Goal: Task Accomplishment & Management: Use online tool/utility

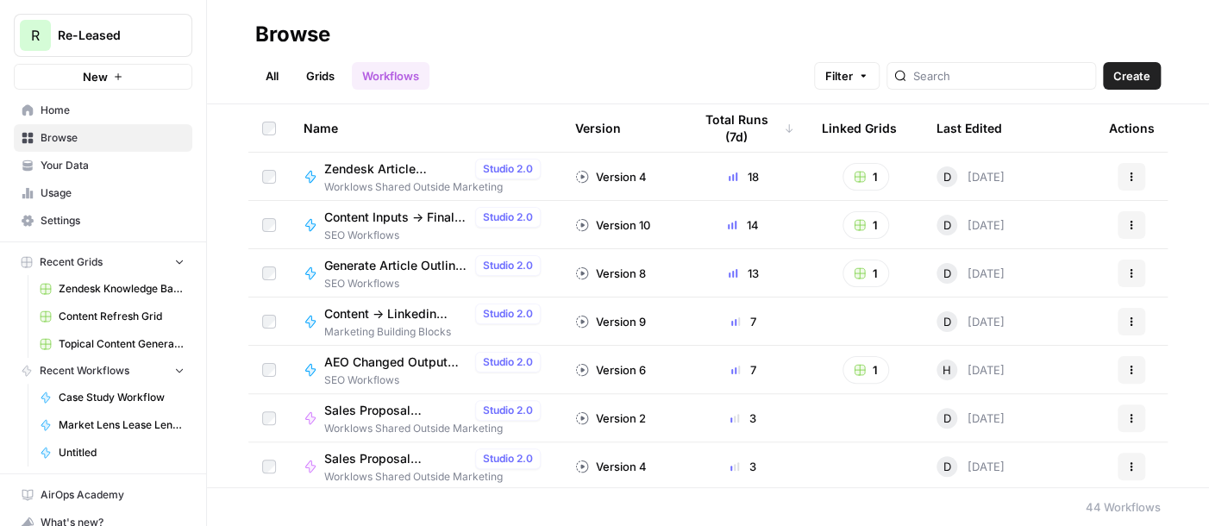
click at [359, 314] on span "Content -> Linkedin Posts" at bounding box center [396, 313] width 144 height 17
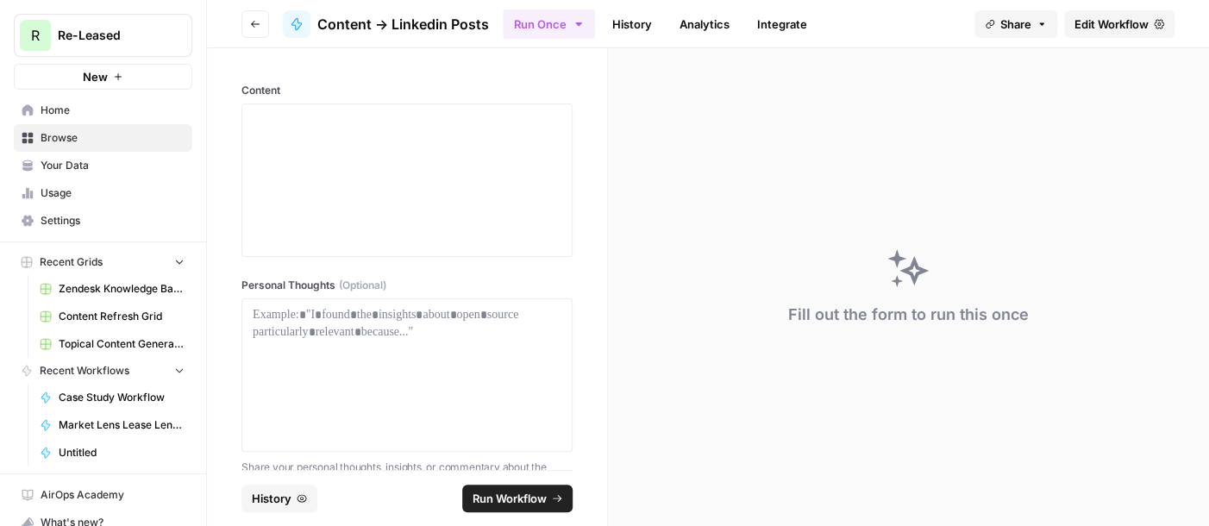
click at [90, 163] on span "Your Data" at bounding box center [113, 166] width 144 height 16
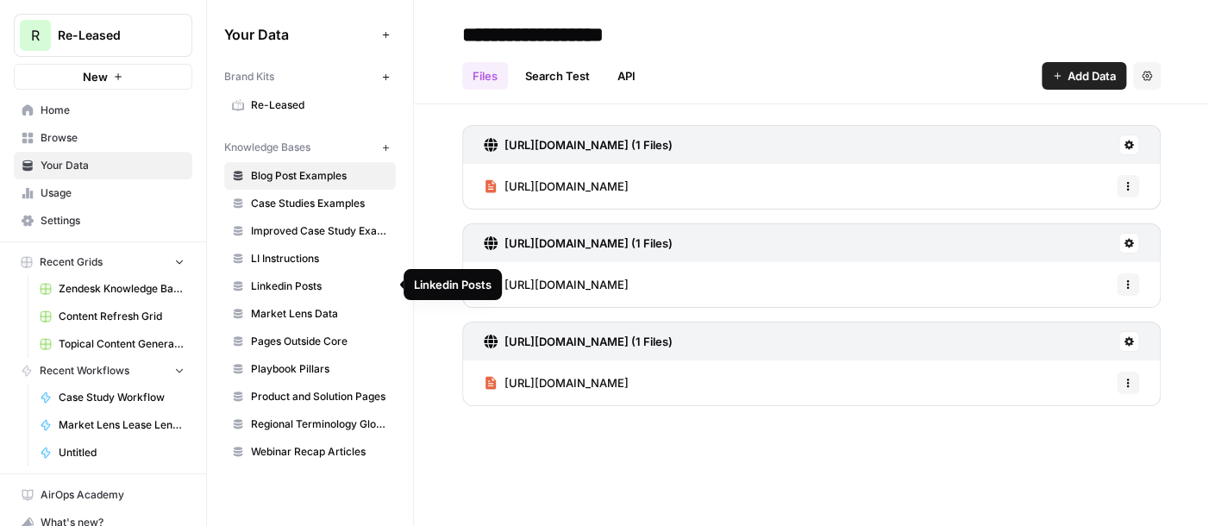
click at [296, 279] on span "Linkedin Posts" at bounding box center [319, 287] width 137 height 16
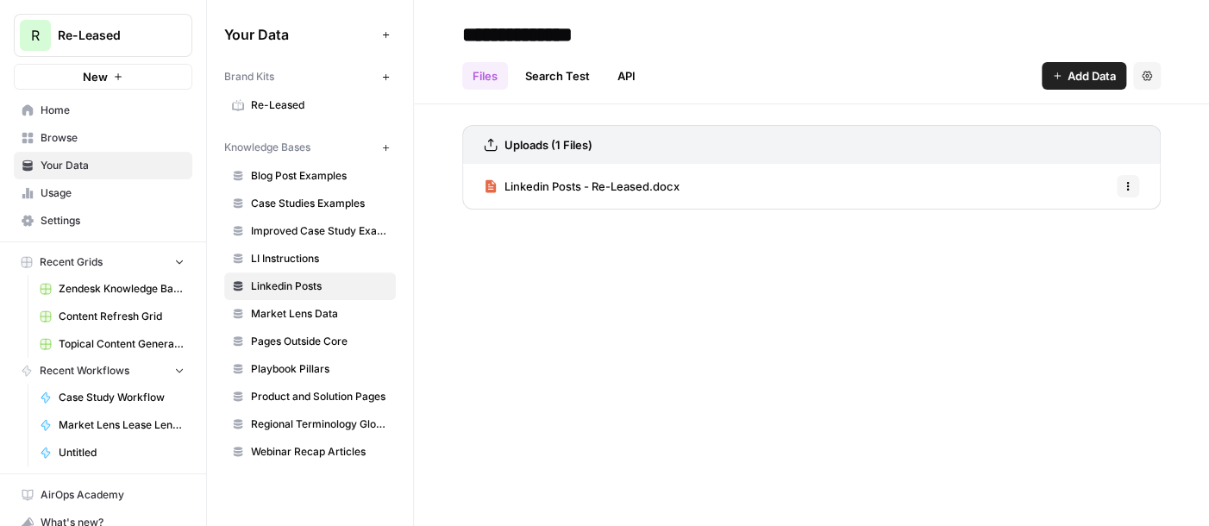
click at [582, 194] on span "Linkedin Posts - Re-Leased.docx" at bounding box center [592, 186] width 175 height 17
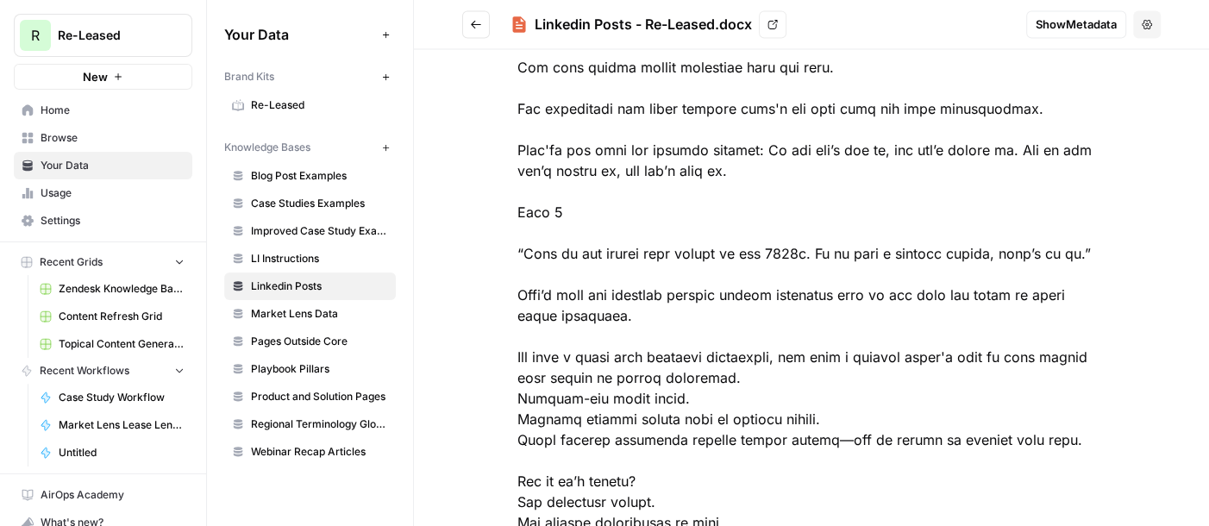
scroll to position [1477, 0]
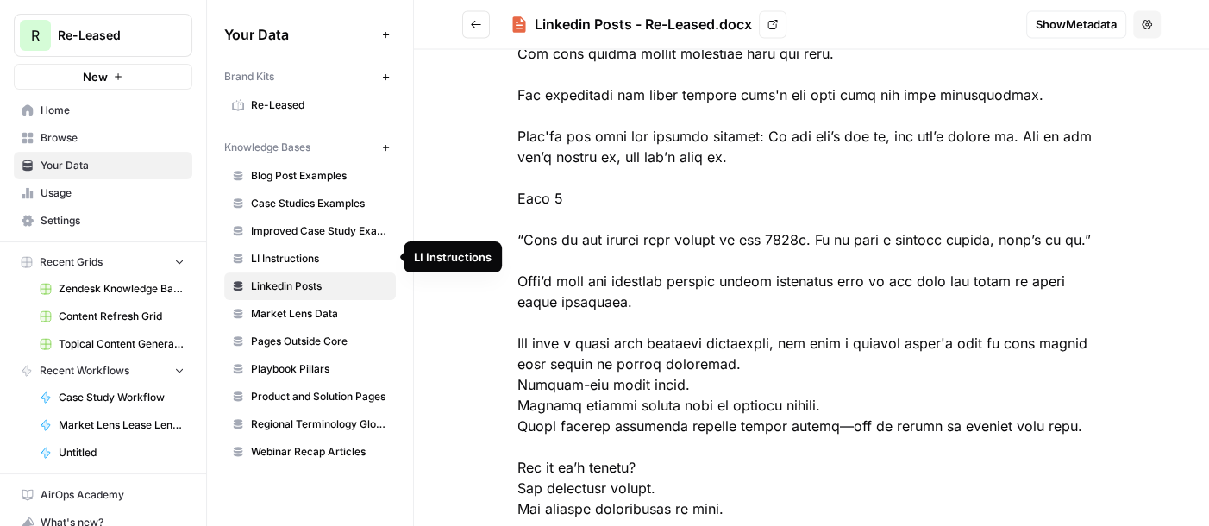
click at [291, 256] on span "LI Instructions" at bounding box center [319, 259] width 137 height 16
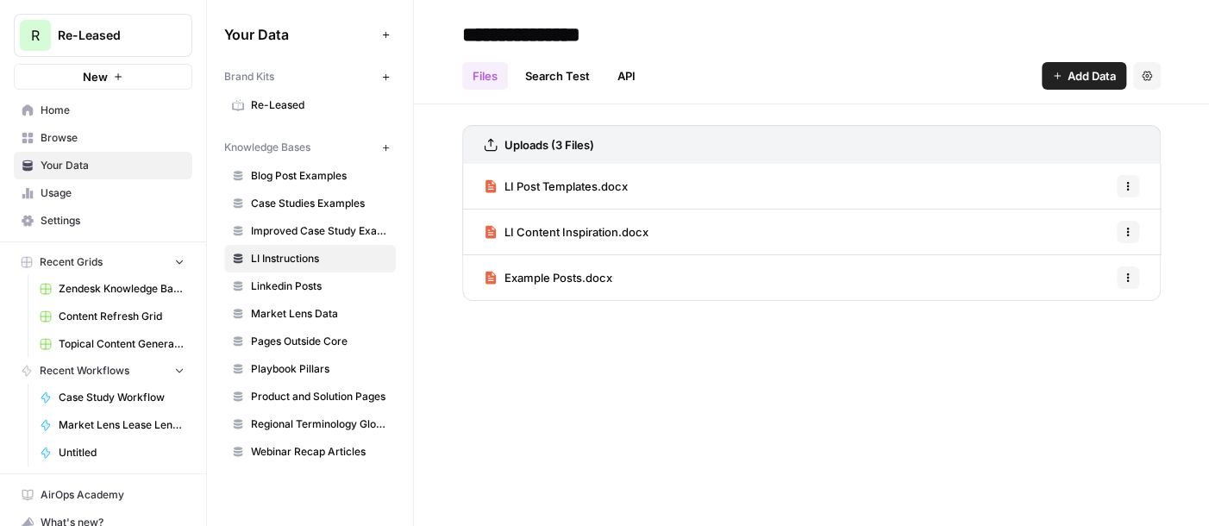
click at [564, 190] on span "LI Post Templates.docx" at bounding box center [566, 186] width 123 height 17
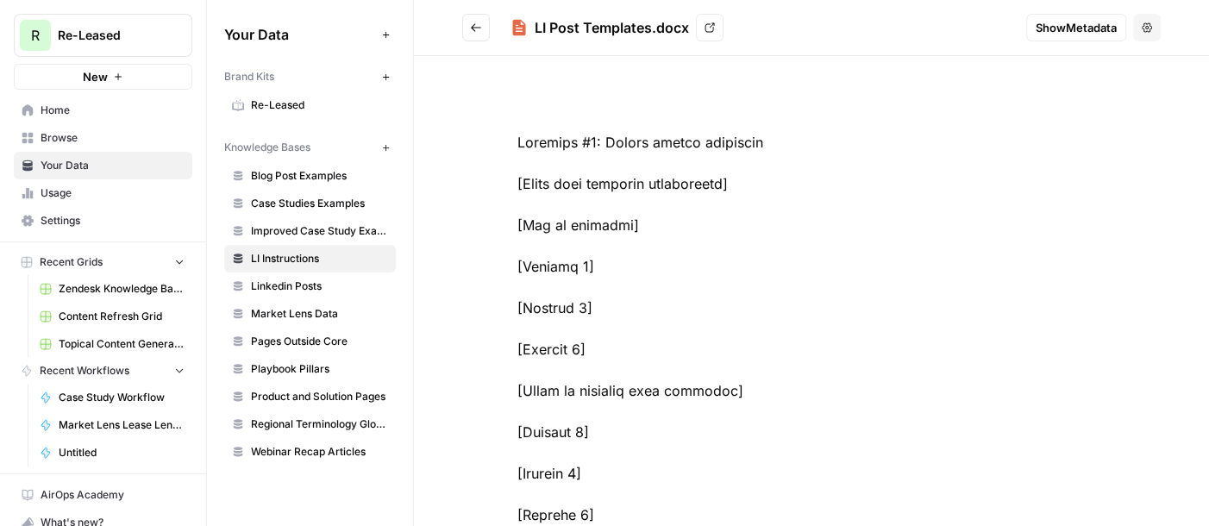
click at [472, 32] on icon "Go back" at bounding box center [476, 28] width 12 height 12
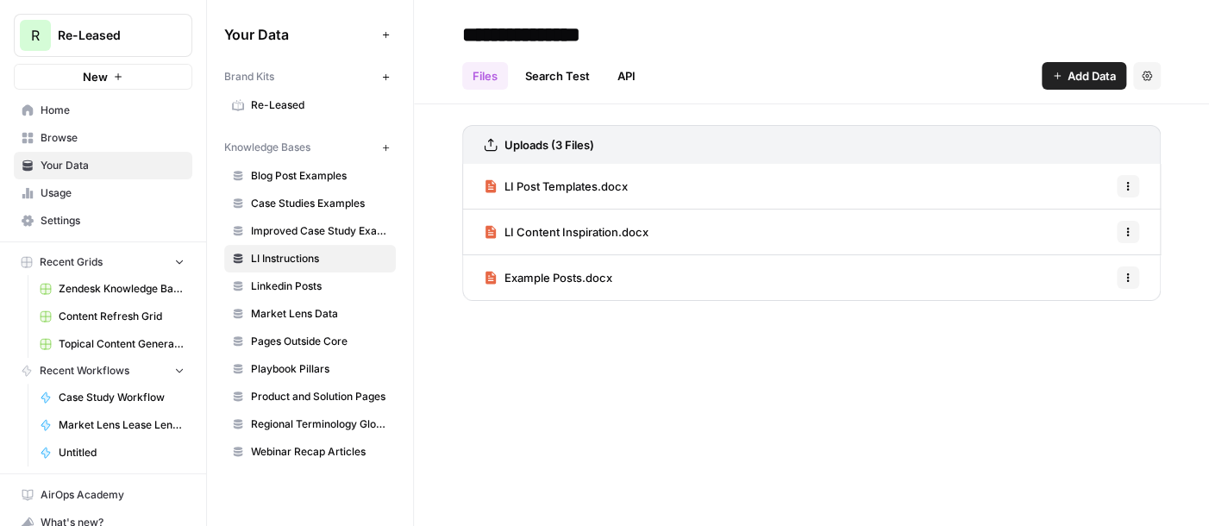
click at [565, 235] on span "LI Content Inspiration.docx" at bounding box center [577, 231] width 144 height 17
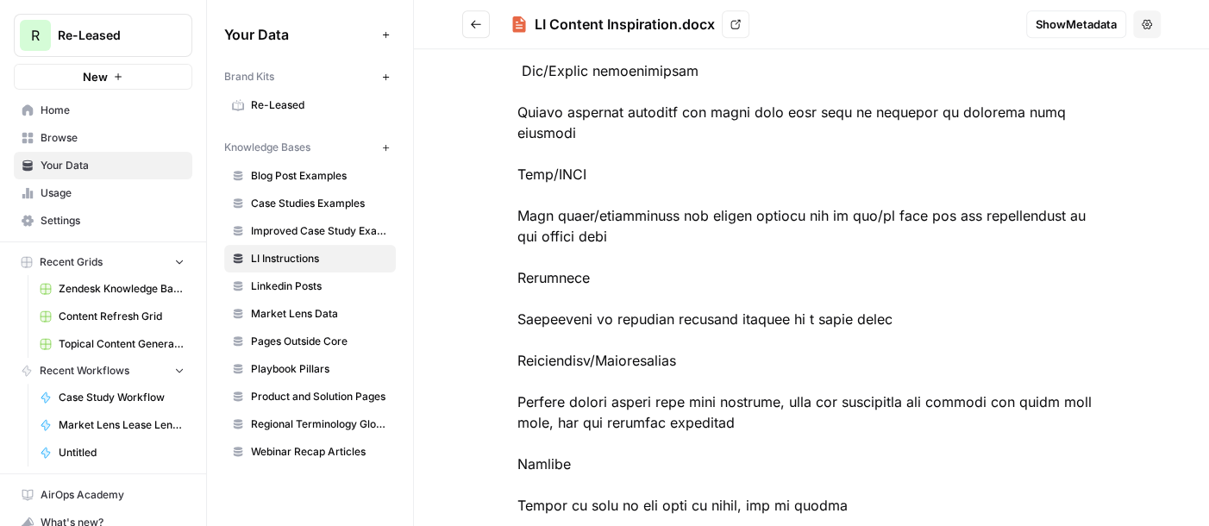
scroll to position [893, 0]
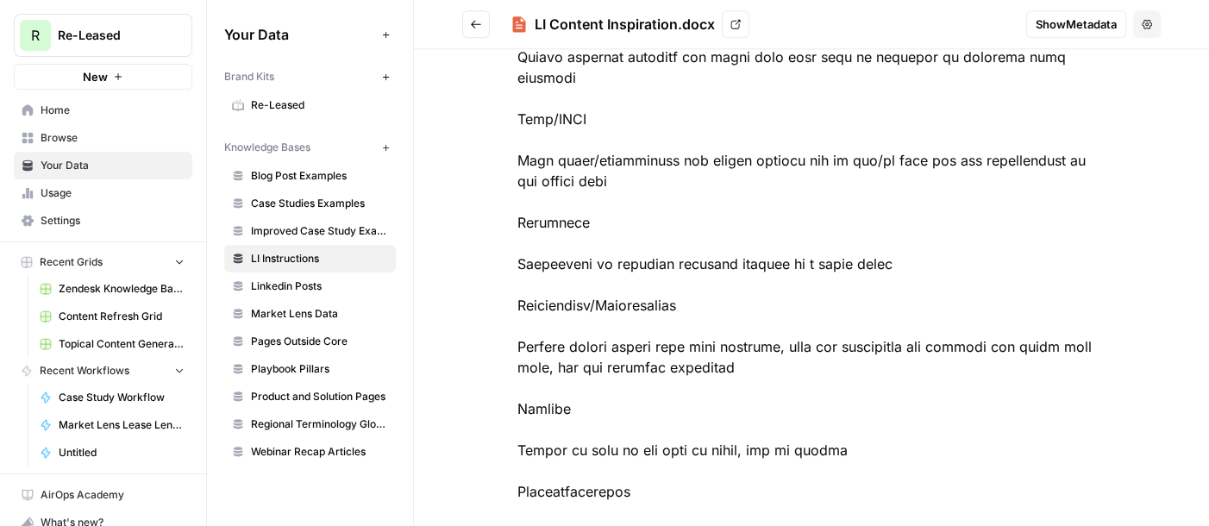
click at [475, 32] on button "Go back" at bounding box center [476, 24] width 28 height 28
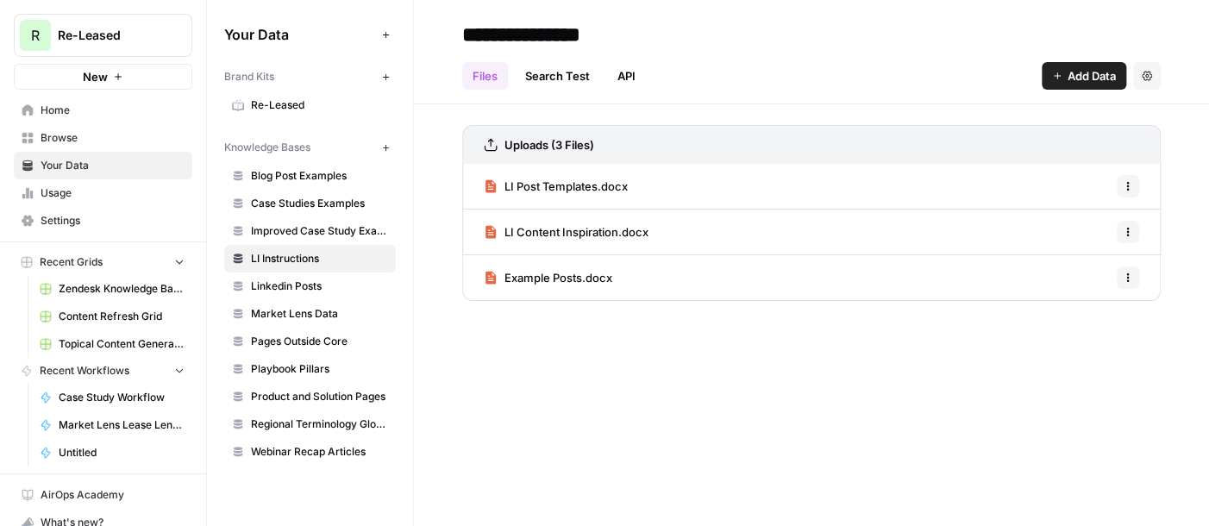
click at [68, 135] on span "Browse" at bounding box center [113, 138] width 144 height 16
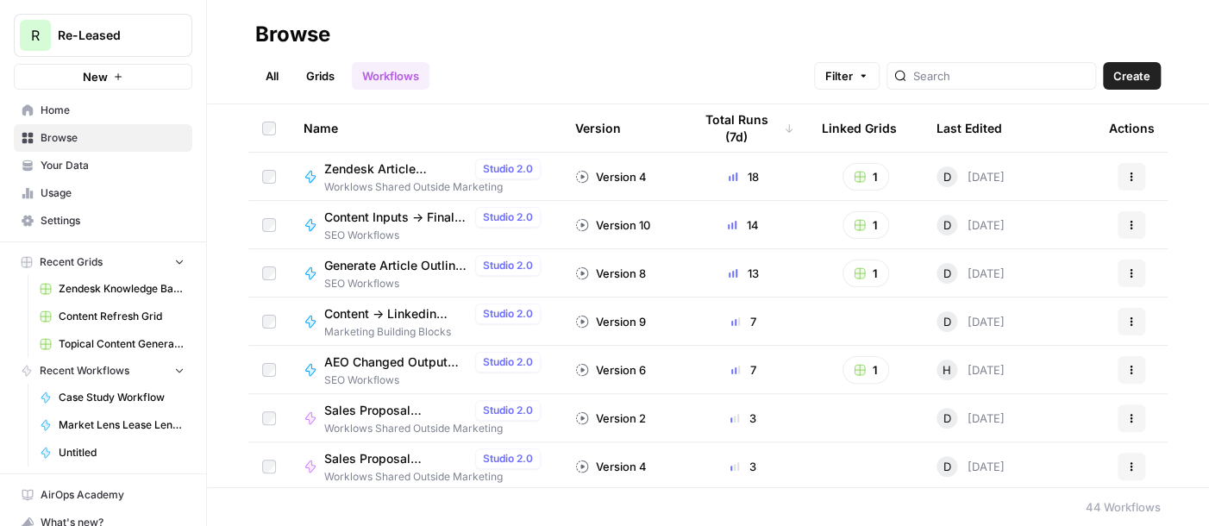
click at [383, 311] on span "Content -> Linkedin Posts" at bounding box center [396, 313] width 144 height 17
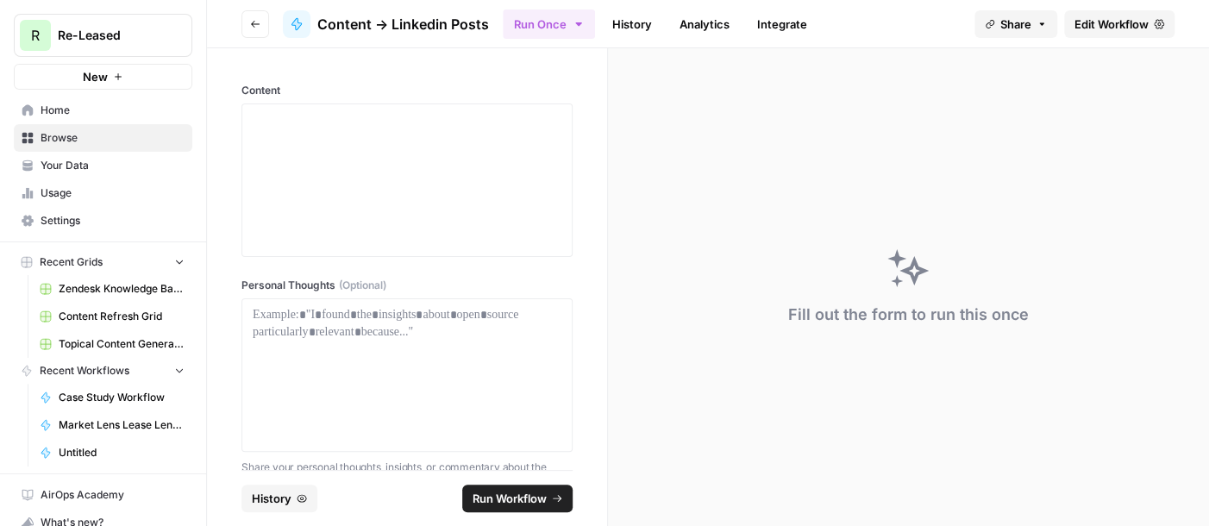
click at [1105, 21] on span "Edit Workflow" at bounding box center [1112, 24] width 74 height 17
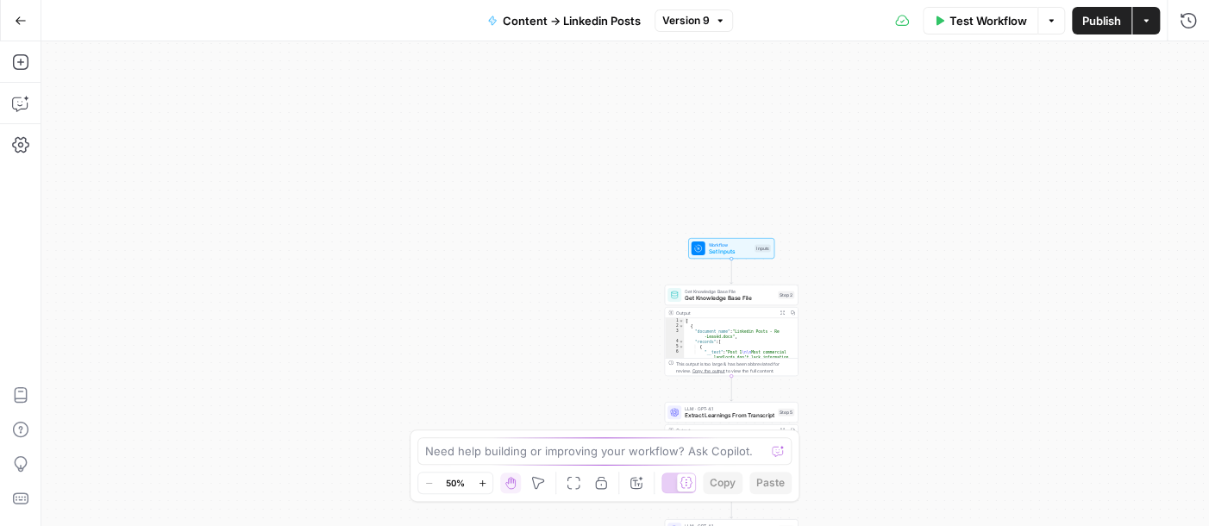
drag, startPoint x: 759, startPoint y: 115, endPoint x: 875, endPoint y: 354, distance: 265.4
click at [875, 354] on div "Workflow Set Inputs Inputs Get Knowledge Base File Get Knowledge Base File Step…" at bounding box center [625, 283] width 1168 height 485
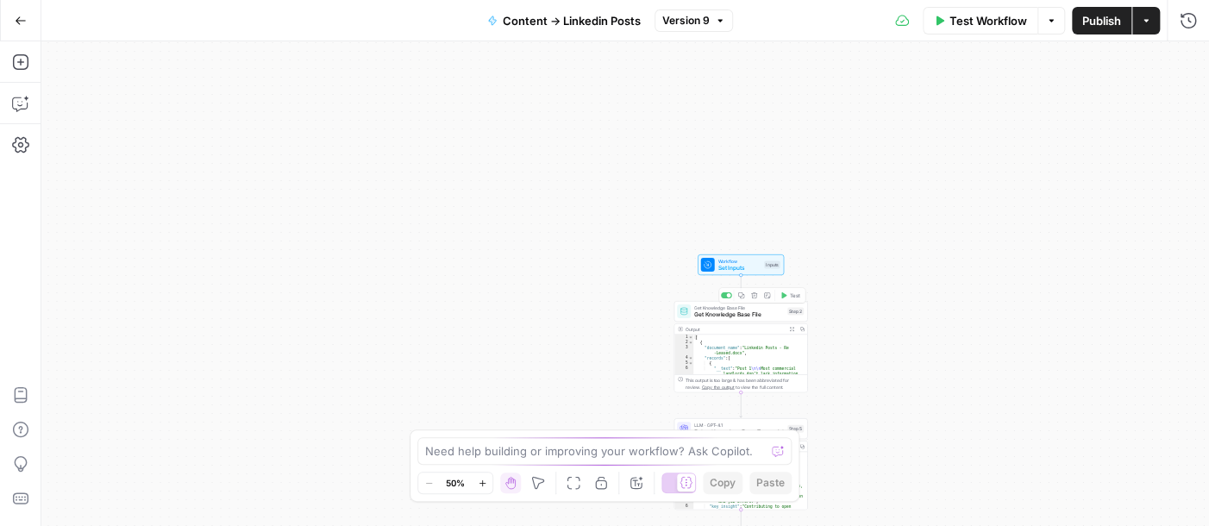
click at [739, 264] on div "Delete step" at bounding box center [755, 266] width 62 height 17
click at [736, 264] on span "Set Inputs" at bounding box center [740, 268] width 43 height 9
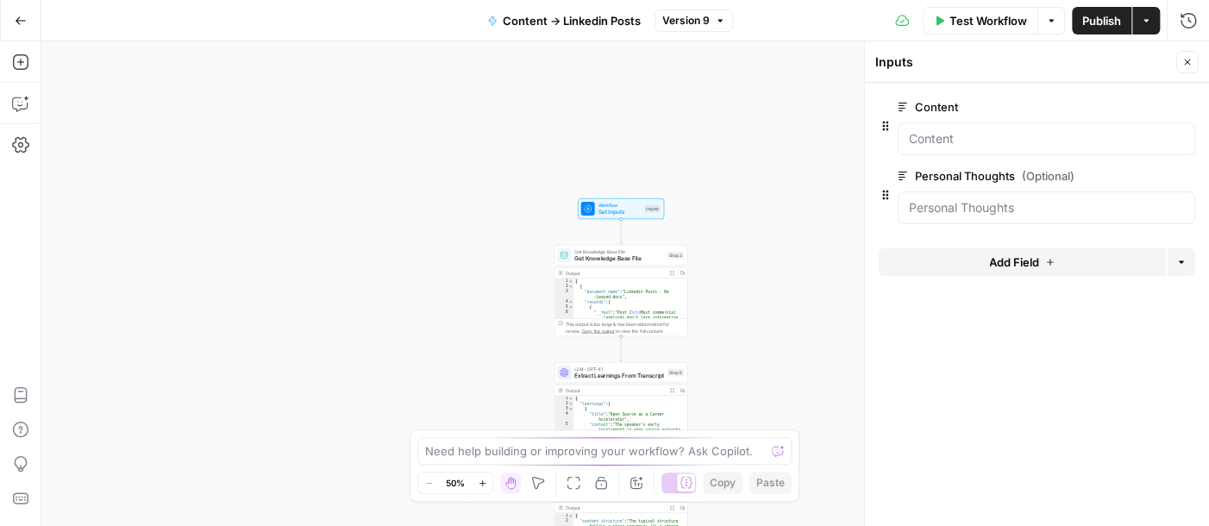
drag, startPoint x: 587, startPoint y: 337, endPoint x: 448, endPoint y: 273, distance: 154.0
click at [448, 273] on div "Workflow Set Inputs Inputs Get Knowledge Base File Get Knowledge Base File Step…" at bounding box center [625, 283] width 1168 height 485
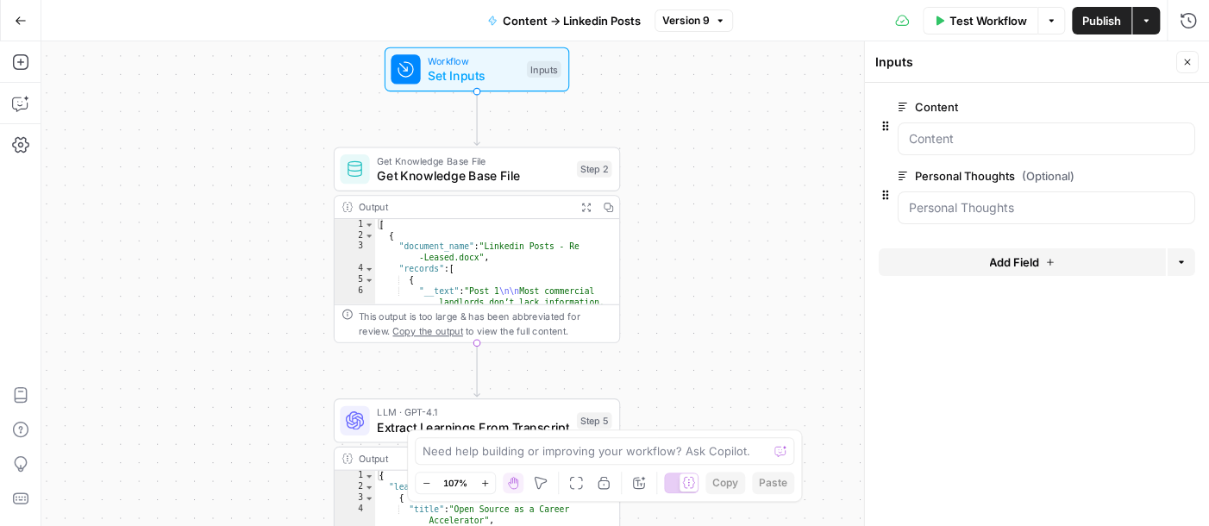
drag, startPoint x: 732, startPoint y: 337, endPoint x: 760, endPoint y: 368, distance: 41.5
click at [760, 368] on div "Workflow Set Inputs Inputs Get Knowledge Base File Get Knowledge Base File Step…" at bounding box center [625, 283] width 1168 height 485
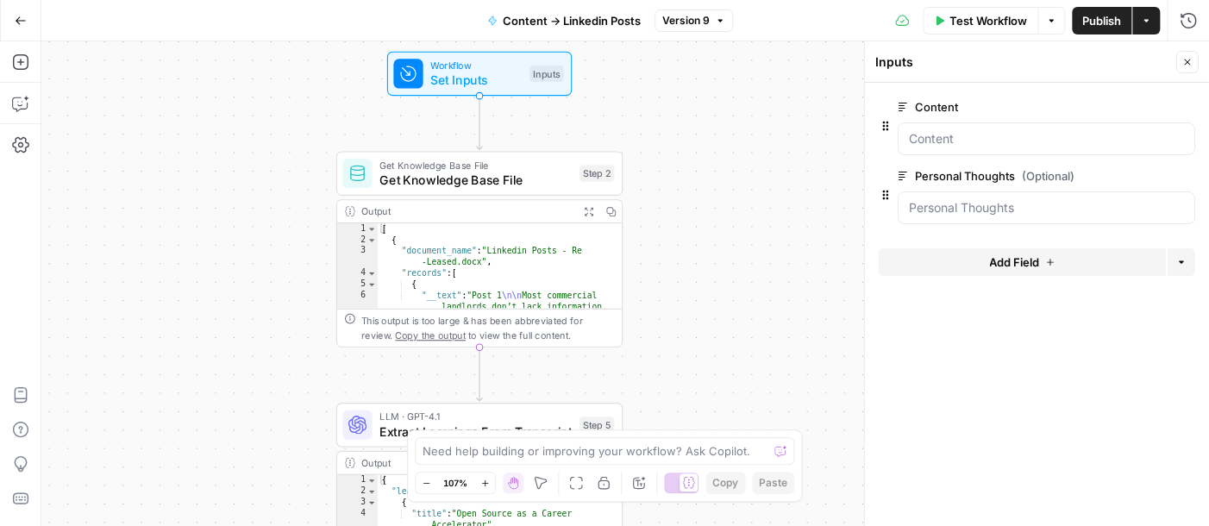
click at [480, 187] on span "Get Knowledge Base File" at bounding box center [476, 180] width 192 height 18
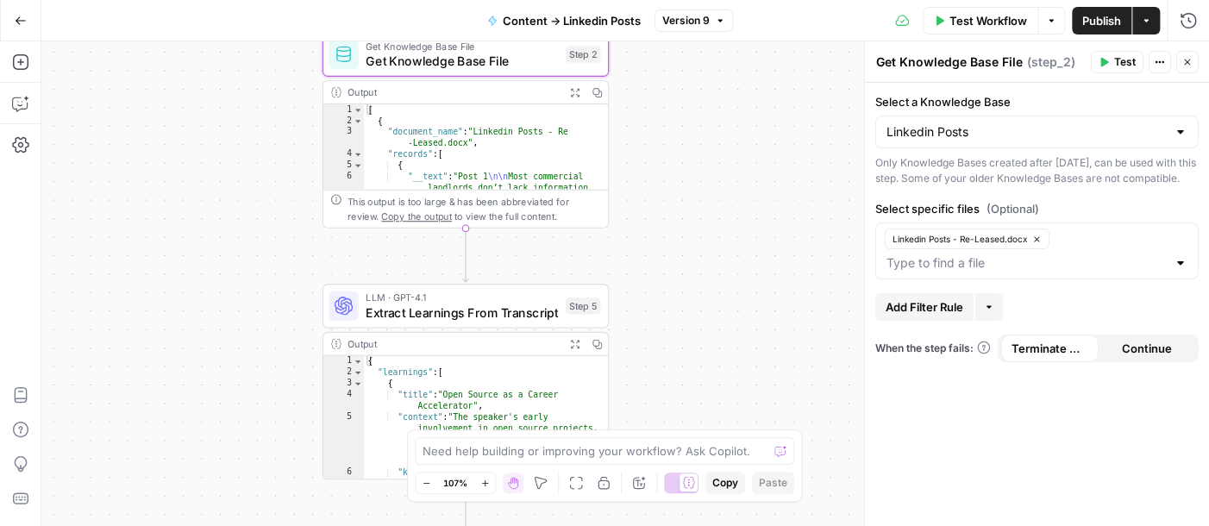
drag, startPoint x: 732, startPoint y: 323, endPoint x: 719, endPoint y: 204, distance: 119.0
click at [719, 204] on div "Workflow Set Inputs Inputs Get Knowledge Base File Get Knowledge Base File Step…" at bounding box center [625, 283] width 1168 height 485
click at [476, 319] on span "Extract Learnings From Transcript" at bounding box center [462, 313] width 192 height 18
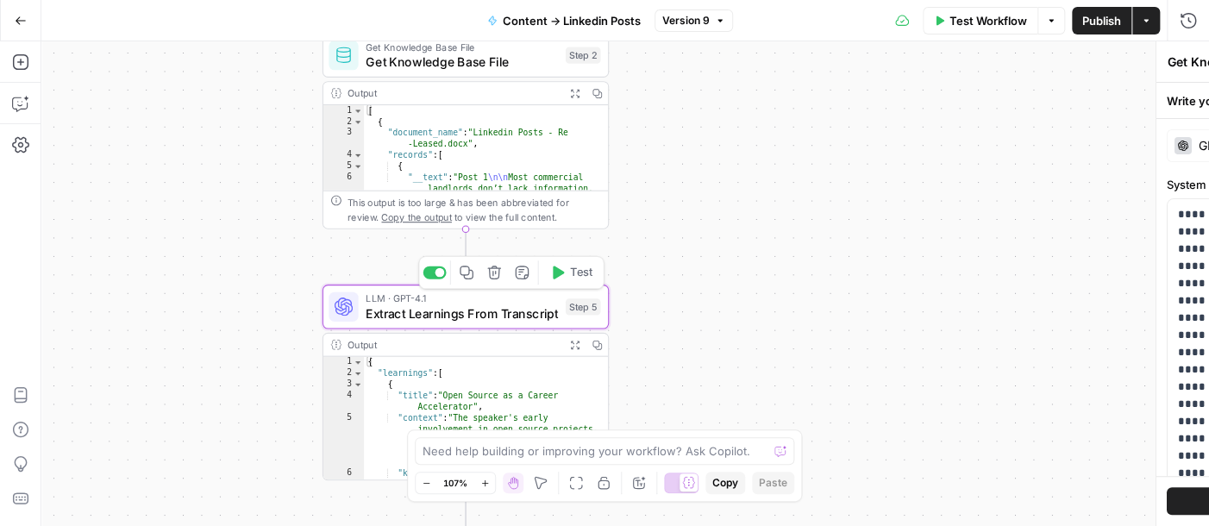
type textarea "Extract Learnings From Transcript"
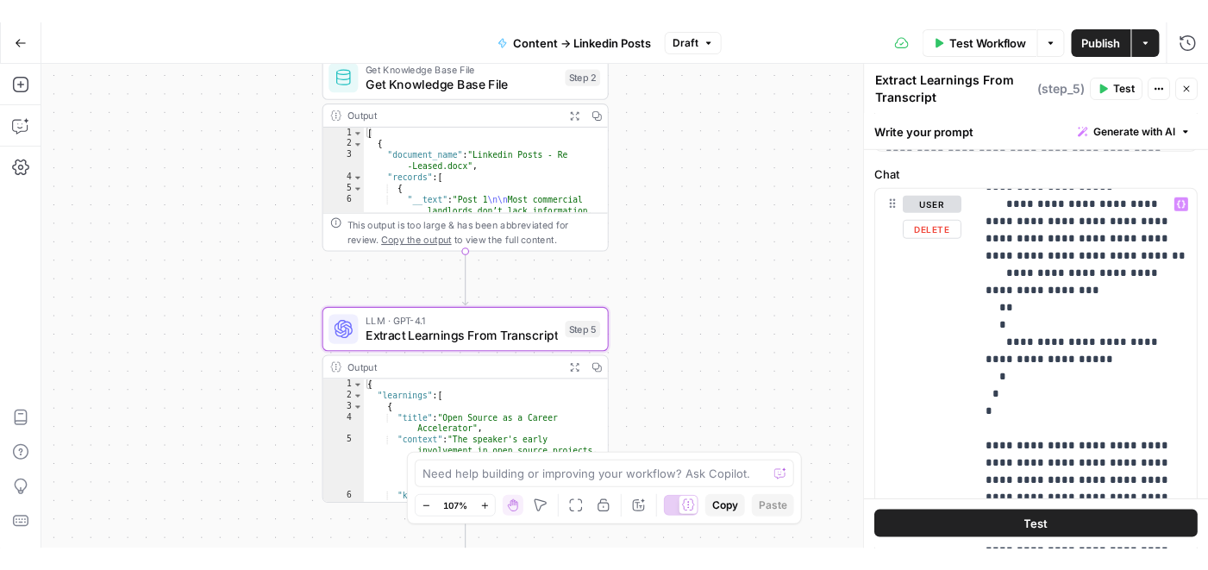
scroll to position [637, 0]
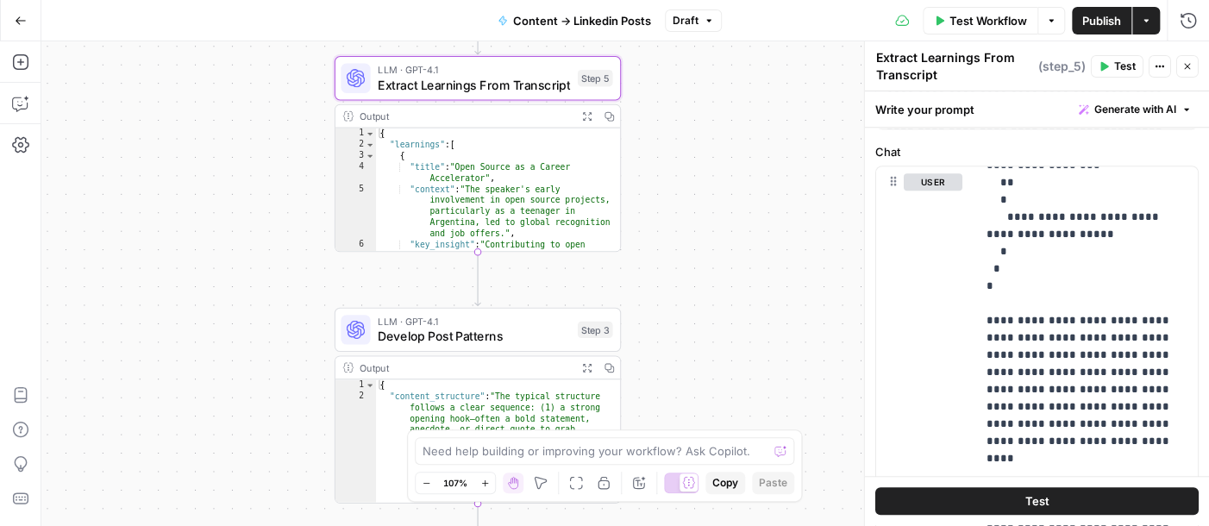
drag, startPoint x: 664, startPoint y: 292, endPoint x: 679, endPoint y: 67, distance: 224.8
click at [679, 67] on div "Workflow Set Inputs Inputs Get Knowledge Base File Get Knowledge Base File Step…" at bounding box center [625, 283] width 1168 height 485
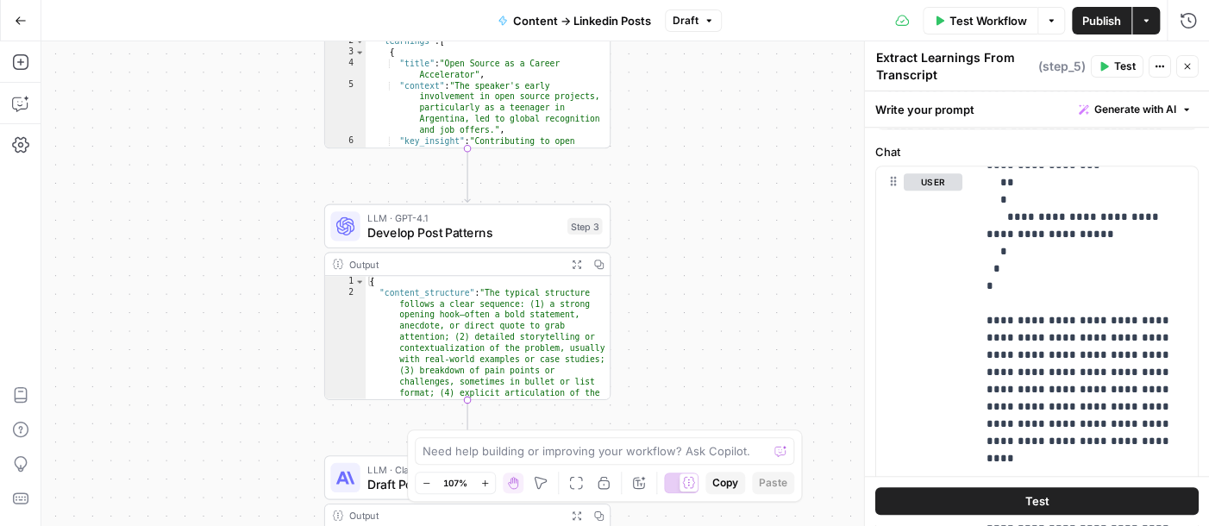
drag, startPoint x: 687, startPoint y: 380, endPoint x: 675, endPoint y: 276, distance: 104.1
click at [675, 276] on div "Workflow Set Inputs Inputs Get Knowledge Base File Get Knowledge Base File Step…" at bounding box center [625, 283] width 1168 height 485
click at [435, 233] on span "Develop Post Patterns" at bounding box center [463, 232] width 192 height 18
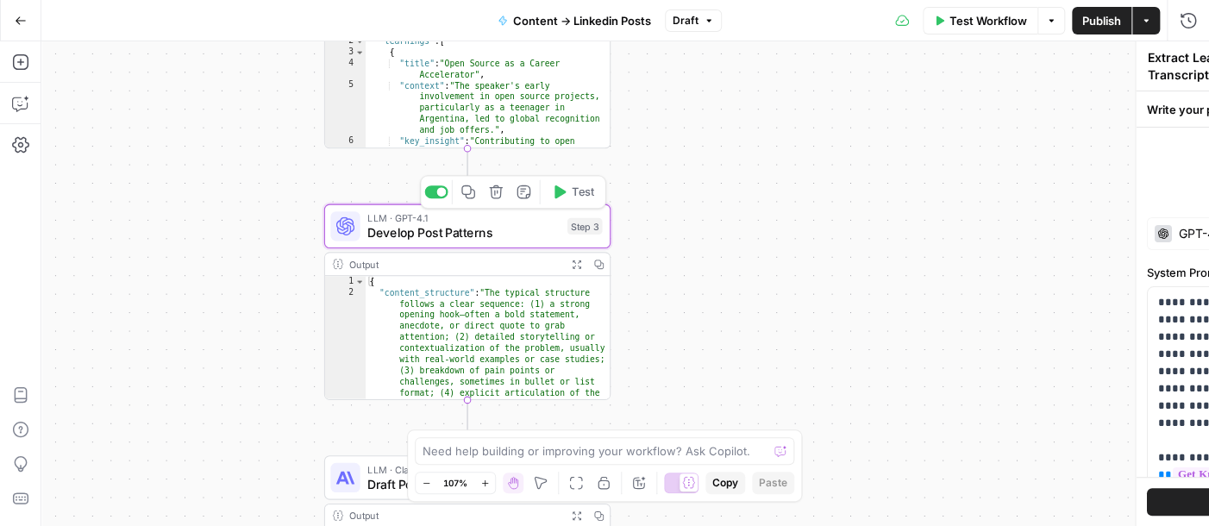
type textarea "Develop Post Patterns"
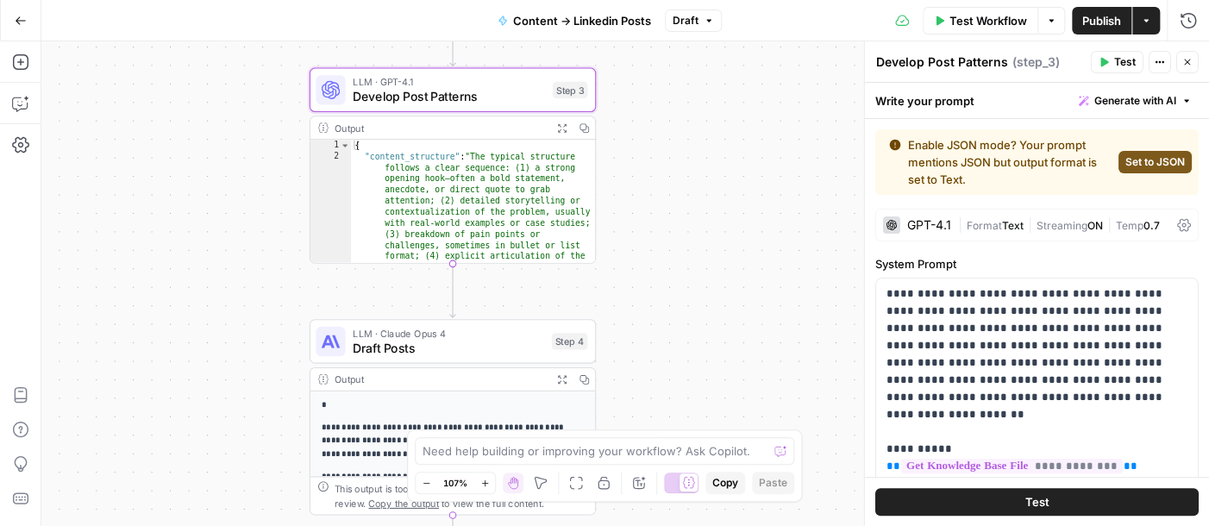
drag, startPoint x: 713, startPoint y: 307, endPoint x: 700, endPoint y: 121, distance: 186.8
click at [699, 121] on div "Workflow Set Inputs Inputs Get Knowledge Base File Get Knowledge Base File Step…" at bounding box center [625, 283] width 1168 height 485
